Goal: Task Accomplishment & Management: Complete application form

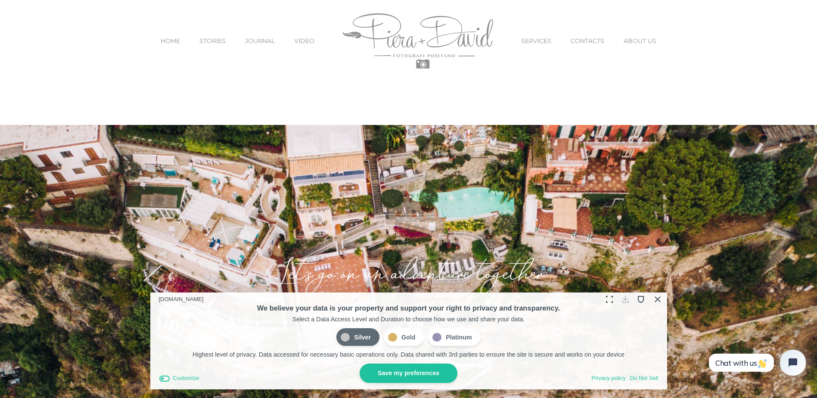
click at [655, 301] on button "Close Cookie Compliance" at bounding box center [656, 298] width 13 height 13
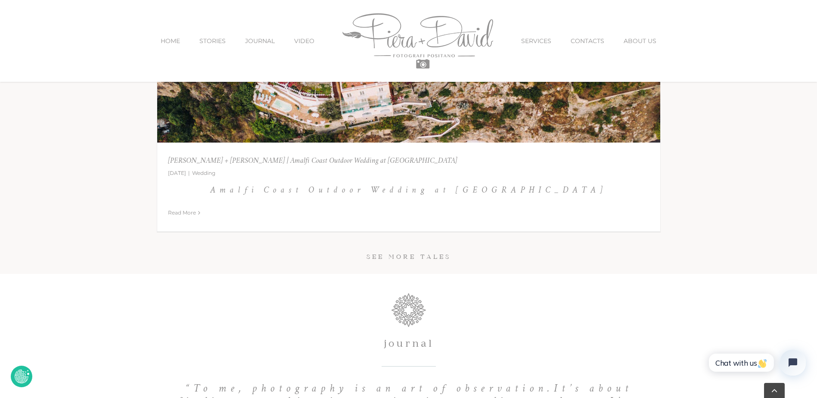
scroll to position [4221, 0]
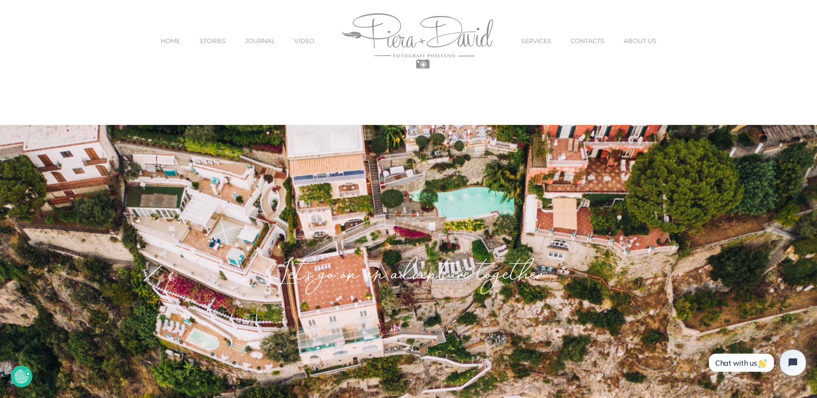
click at [591, 42] on span "CONTACTS" at bounding box center [588, 41] width 34 height 6
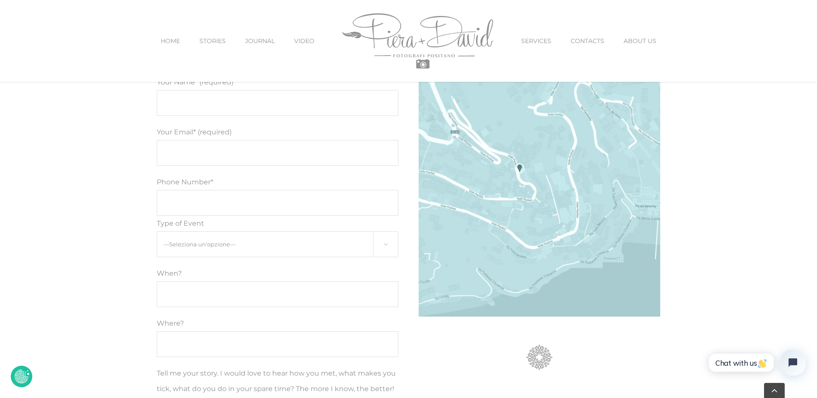
scroll to position [431, 0]
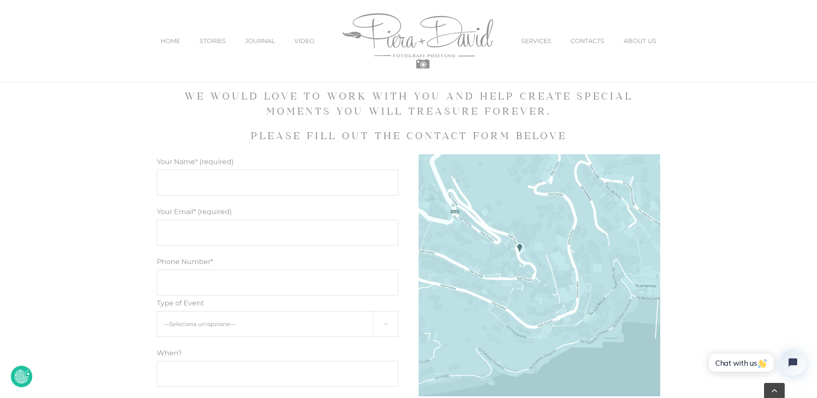
click at [192, 187] on input "Your Name* (required)" at bounding box center [278, 183] width 242 height 26
type input "Chais Erdman"
type input "chaisey@hillcrestmemories.com"
drag, startPoint x: 174, startPoint y: 286, endPoint x: 135, endPoint y: 285, distance: 38.8
click at [135, 285] on div "Your Name* (required) Chais Erdman Your Email* (required) chaisey@hillcrestmemo…" at bounding box center [408, 390] width 817 height 472
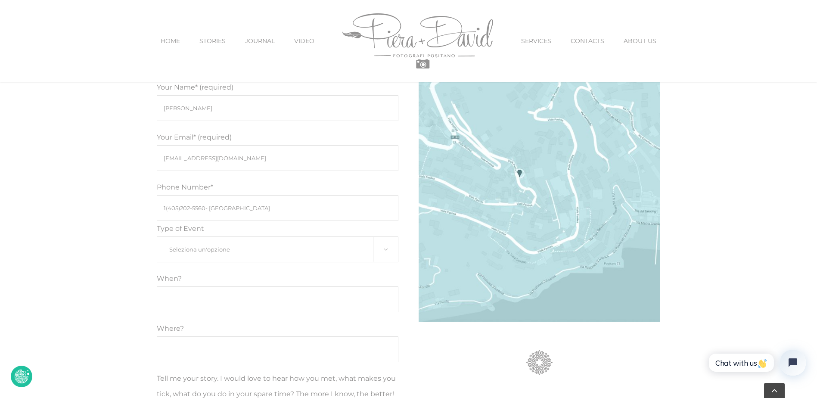
scroll to position [517, 0]
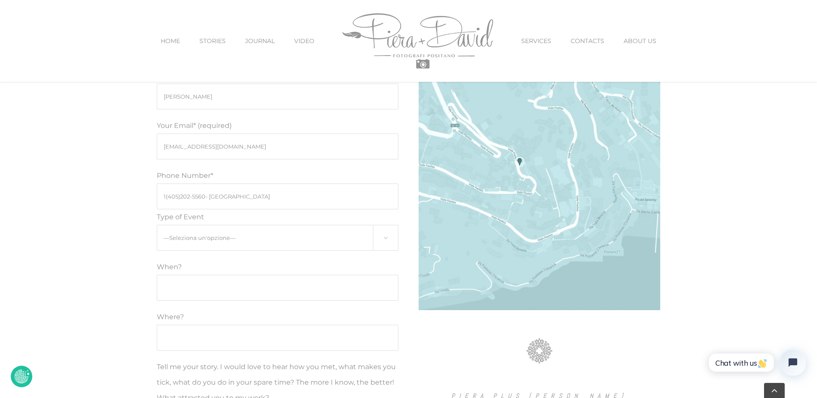
type input "1(405)202-5560- USA"
click at [201, 241] on select "—Seleziona un'opzione— Engagement Proposal Wedding Maternity Children" at bounding box center [278, 238] width 242 height 26
select select "Wedding"
click at [157, 240] on select "—Seleziona un'opzione— Engagement Proposal Wedding Maternity Children" at bounding box center [278, 253] width 242 height 26
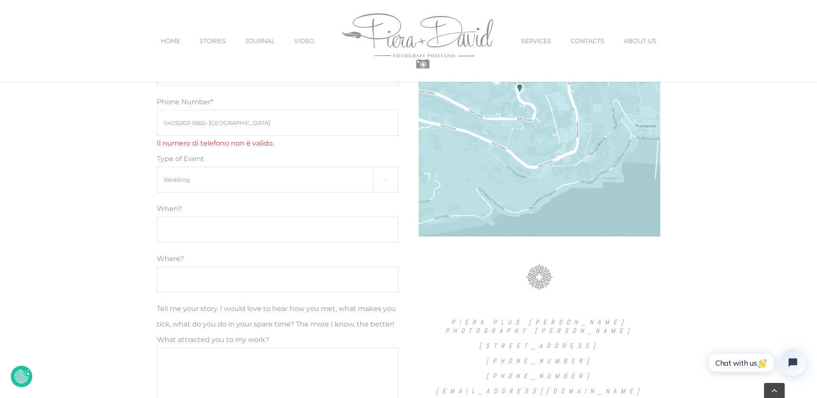
scroll to position [603, 0]
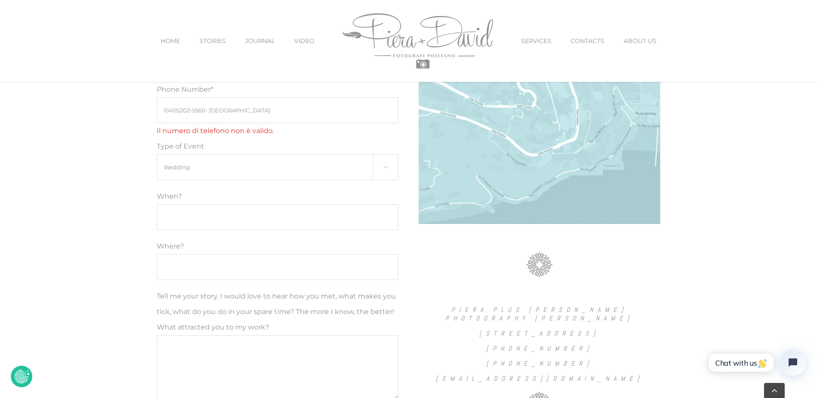
click at [240, 110] on input "1(405)202-5560- USA" at bounding box center [278, 110] width 242 height 26
type input "1(405)202-5560"
click at [193, 213] on input "Modulo di contatto" at bounding box center [278, 217] width 242 height 26
type input "06/09/2026"
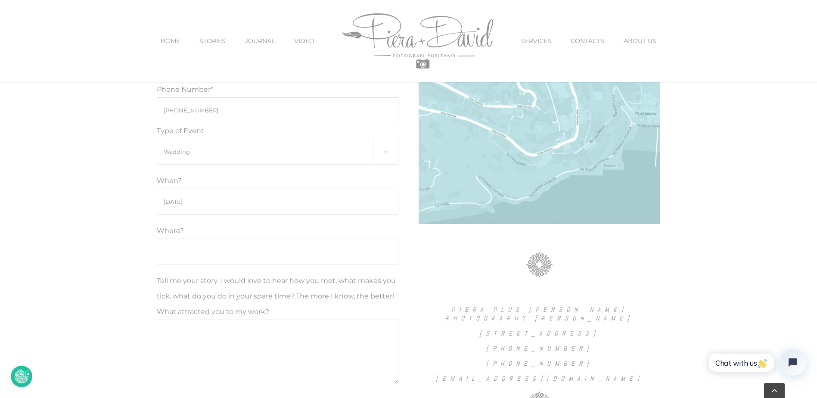
click at [188, 256] on input "Where?" at bounding box center [278, 252] width 242 height 26
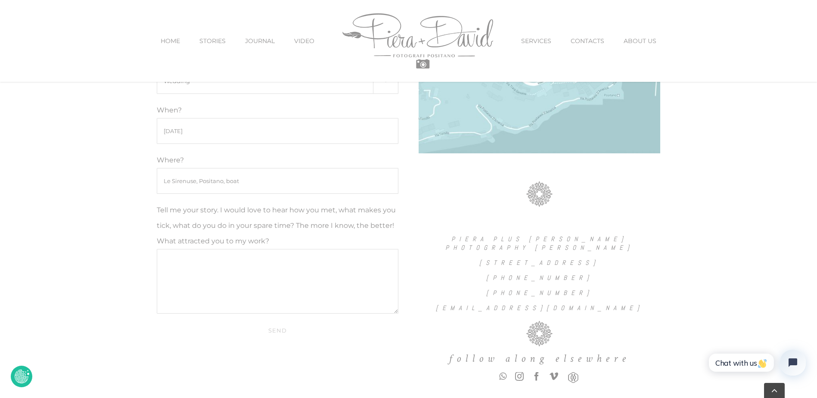
scroll to position [689, 0]
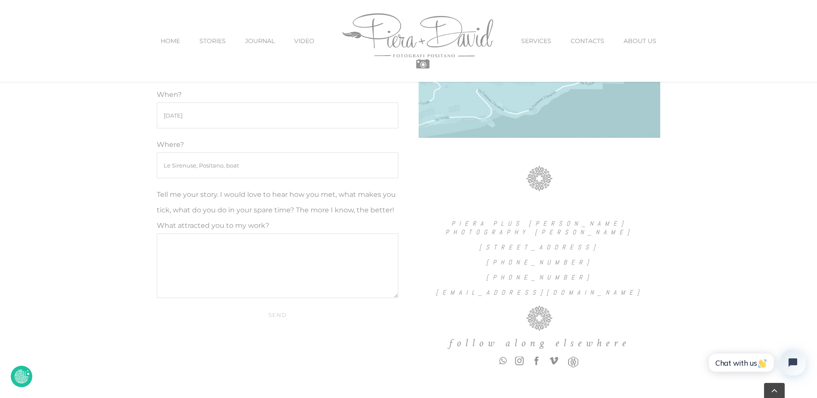
type input "Le Sirenuse, Positano, boat"
click at [202, 246] on textarea "Tell me your story. I would love to hear how you met, what makes you tick, what…" at bounding box center [278, 265] width 242 height 65
type textarea "H"
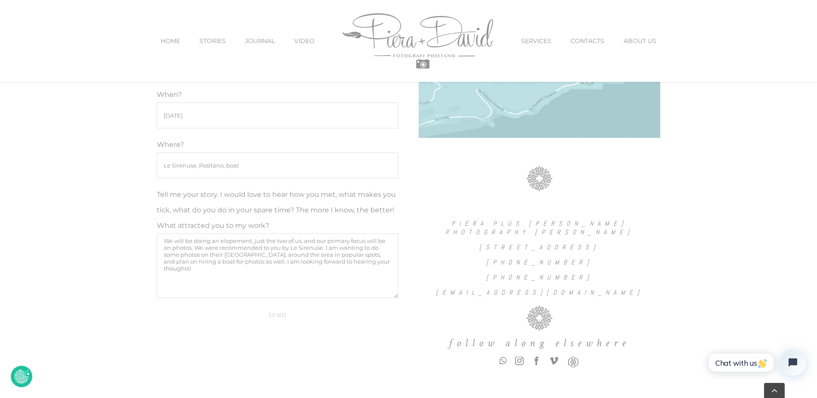
type textarea "We will be doing an elopement, just the two of us, and our primary focus will b…"
click at [274, 316] on input "Send" at bounding box center [278, 315] width 242 height 16
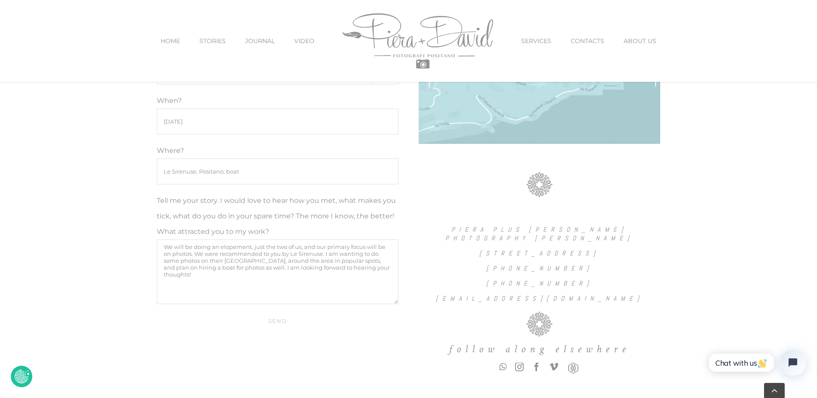
scroll to position [723, 0]
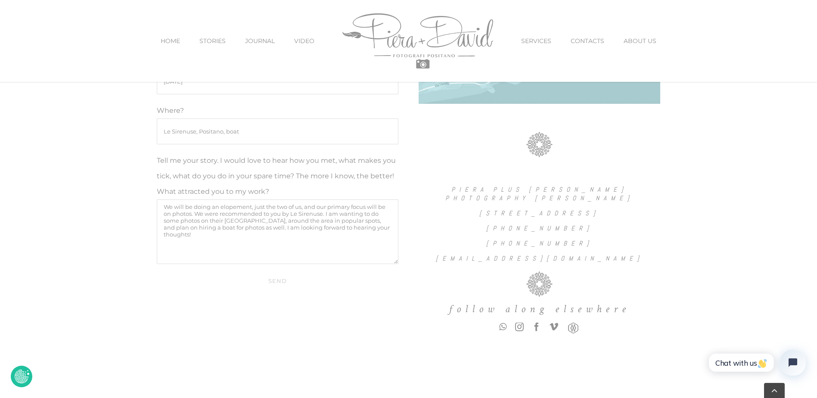
click at [539, 35] on link "SERVICES" at bounding box center [536, 41] width 30 height 36
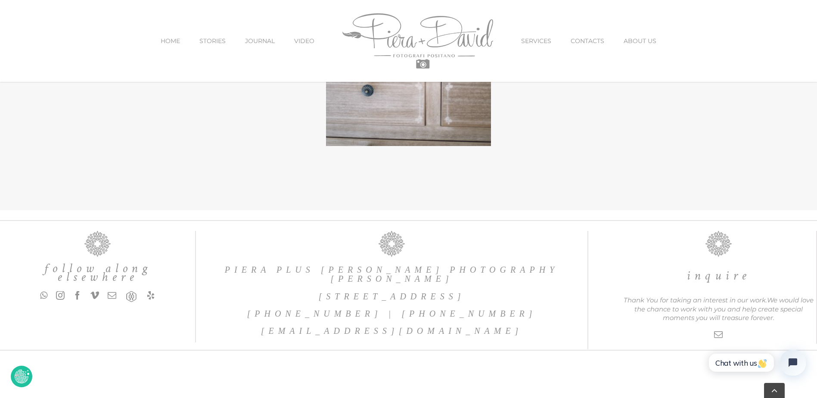
scroll to position [2781, 0]
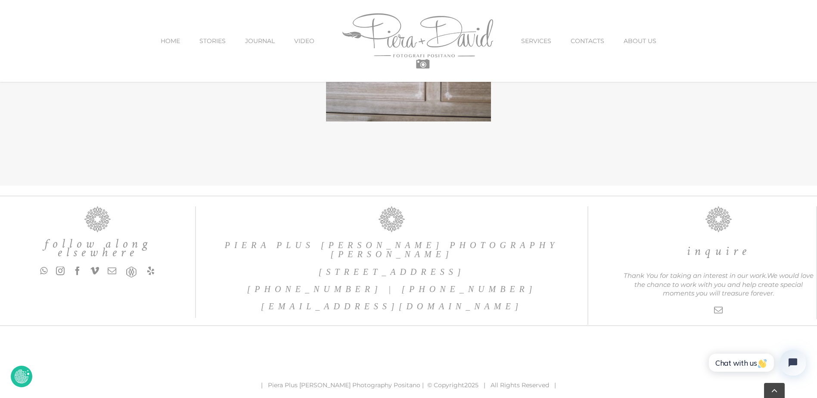
click at [308, 42] on span "VIDEO" at bounding box center [304, 41] width 20 height 6
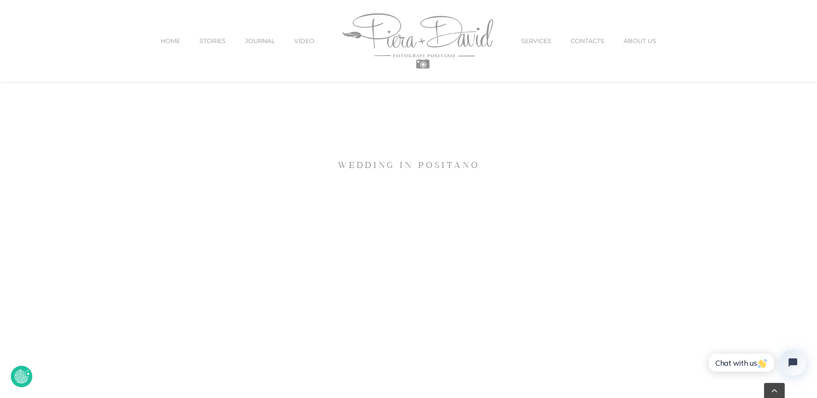
scroll to position [4221, 0]
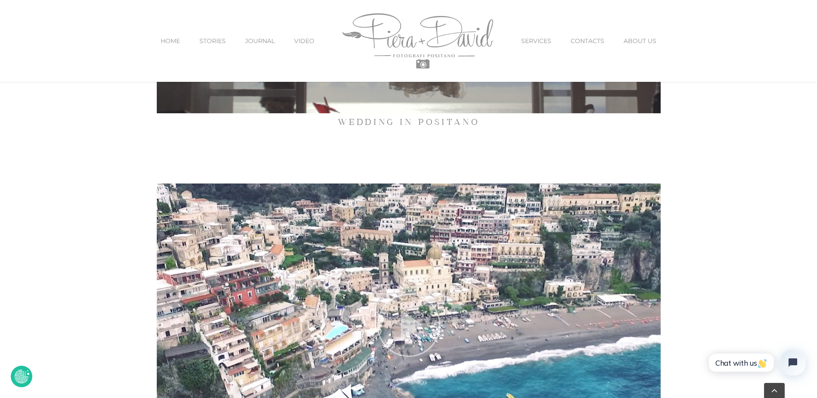
click at [218, 43] on span "STORIES" at bounding box center [212, 41] width 26 height 6
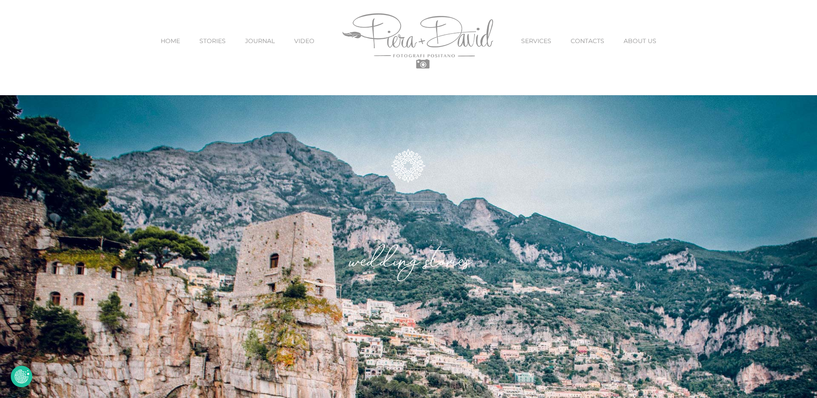
click at [252, 42] on span "JOURNAL" at bounding box center [260, 41] width 30 height 6
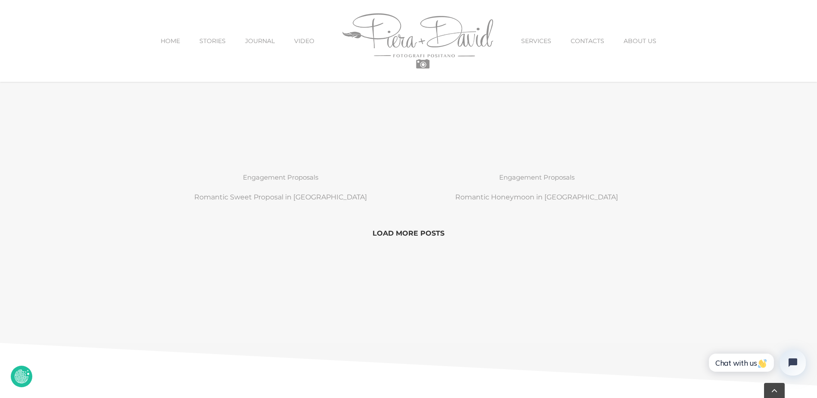
scroll to position [861, 0]
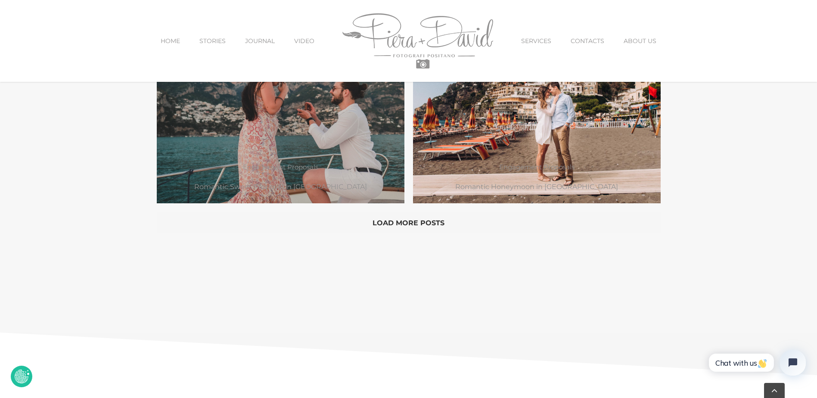
click at [437, 221] on button "Load More Posts" at bounding box center [409, 223] width 504 height 22
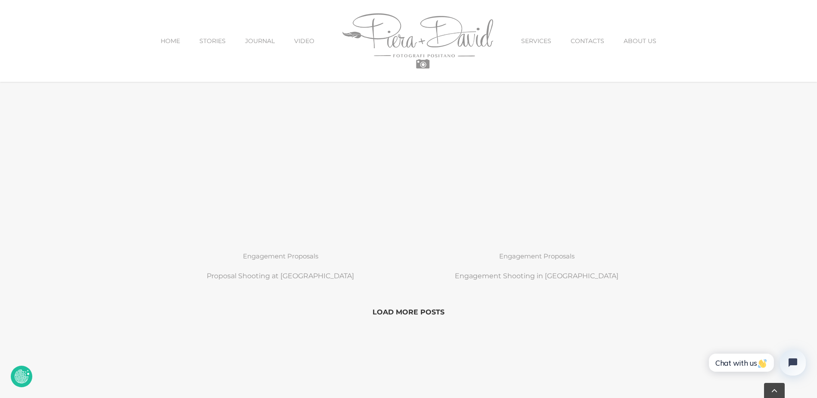
scroll to position [1206, 0]
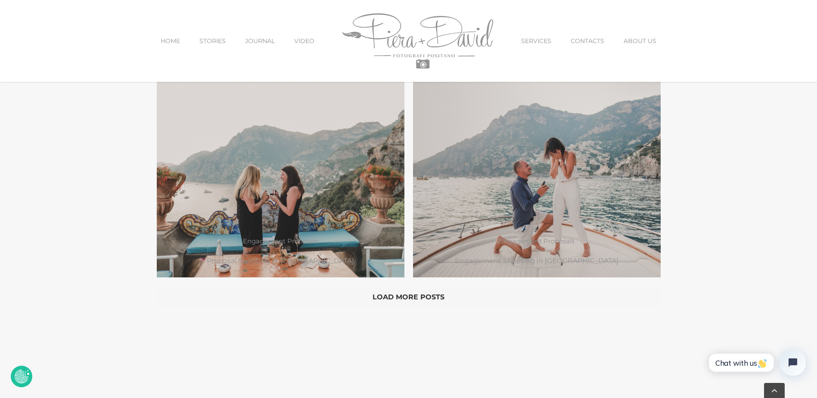
click at [437, 293] on button "Load More Posts" at bounding box center [409, 297] width 504 height 22
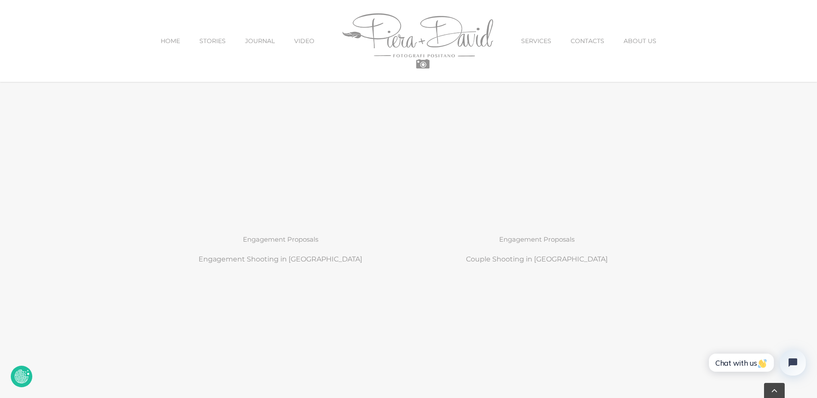
scroll to position [1594, 0]
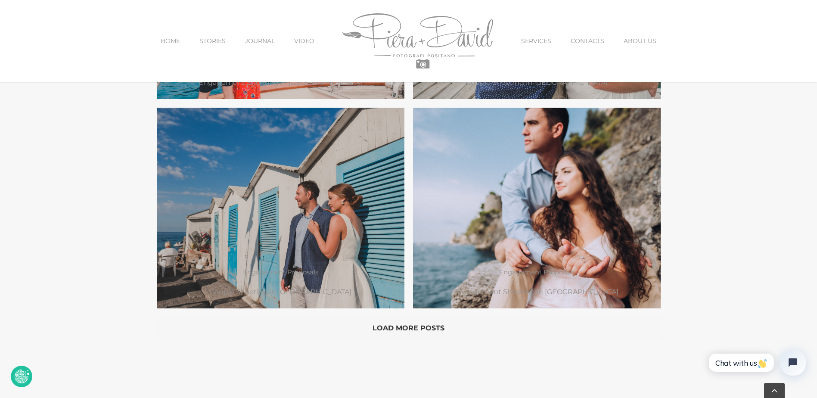
click at [431, 328] on button "Load More Posts" at bounding box center [409, 328] width 504 height 22
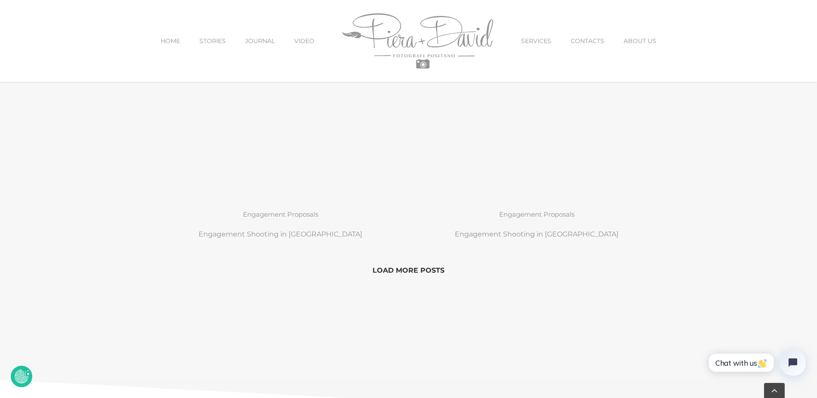
scroll to position [2024, 0]
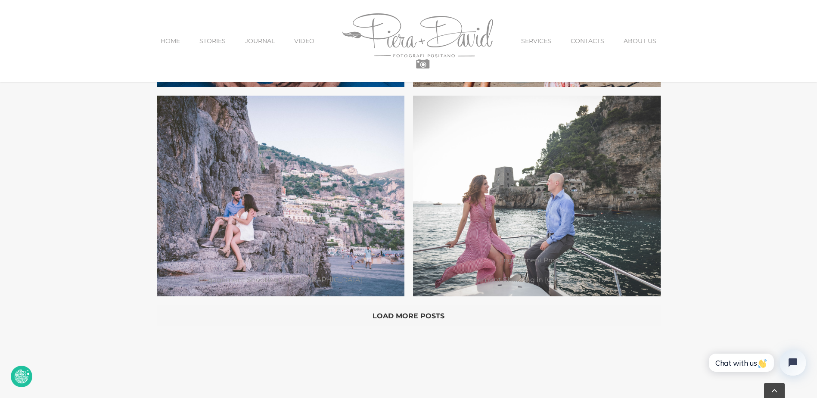
click at [427, 320] on button "Load More Posts" at bounding box center [409, 316] width 504 height 22
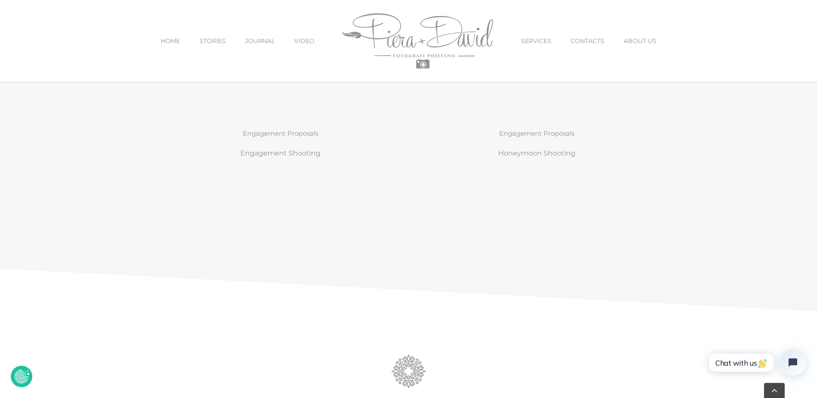
scroll to position [2584, 0]
